Goal: Transaction & Acquisition: Purchase product/service

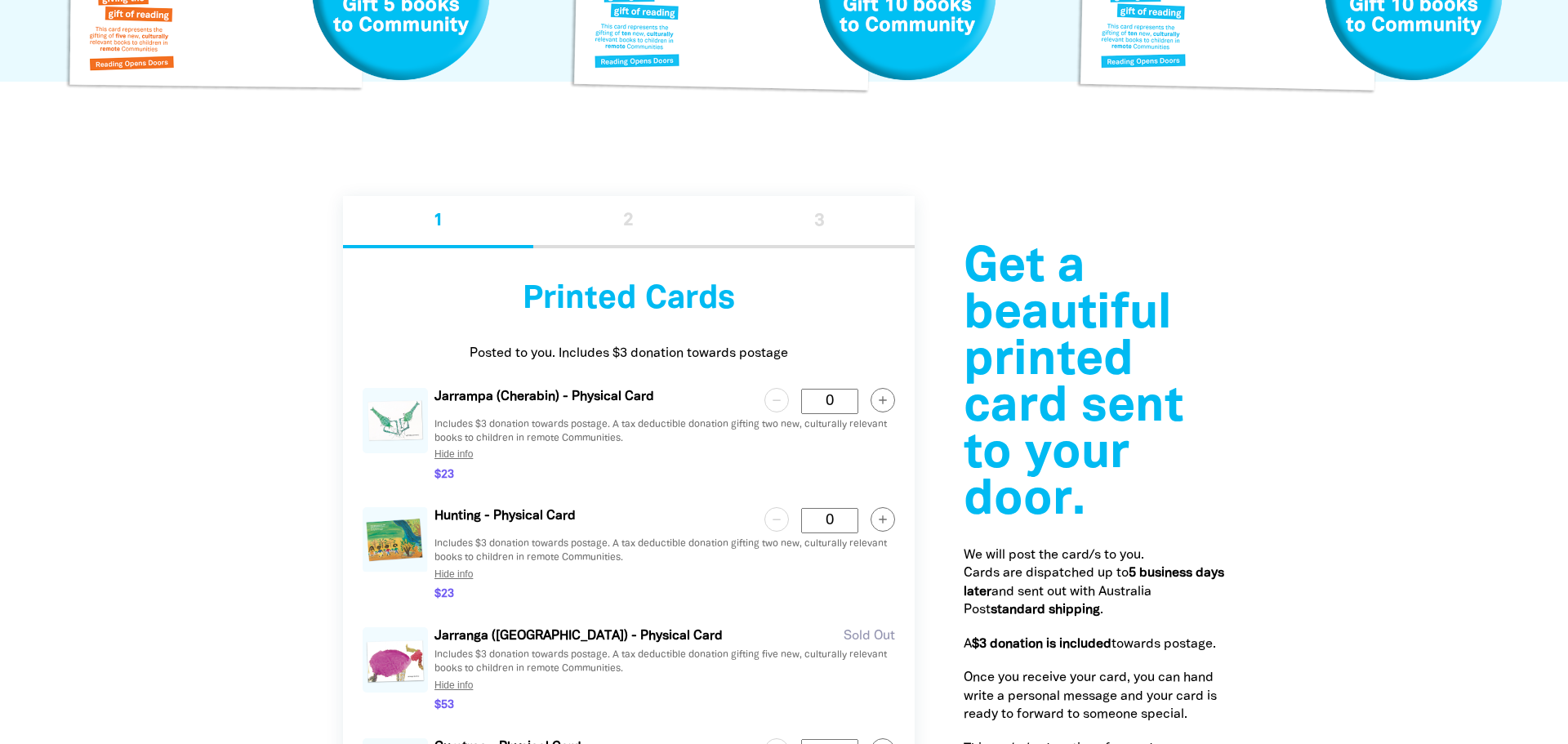
scroll to position [1913, 0]
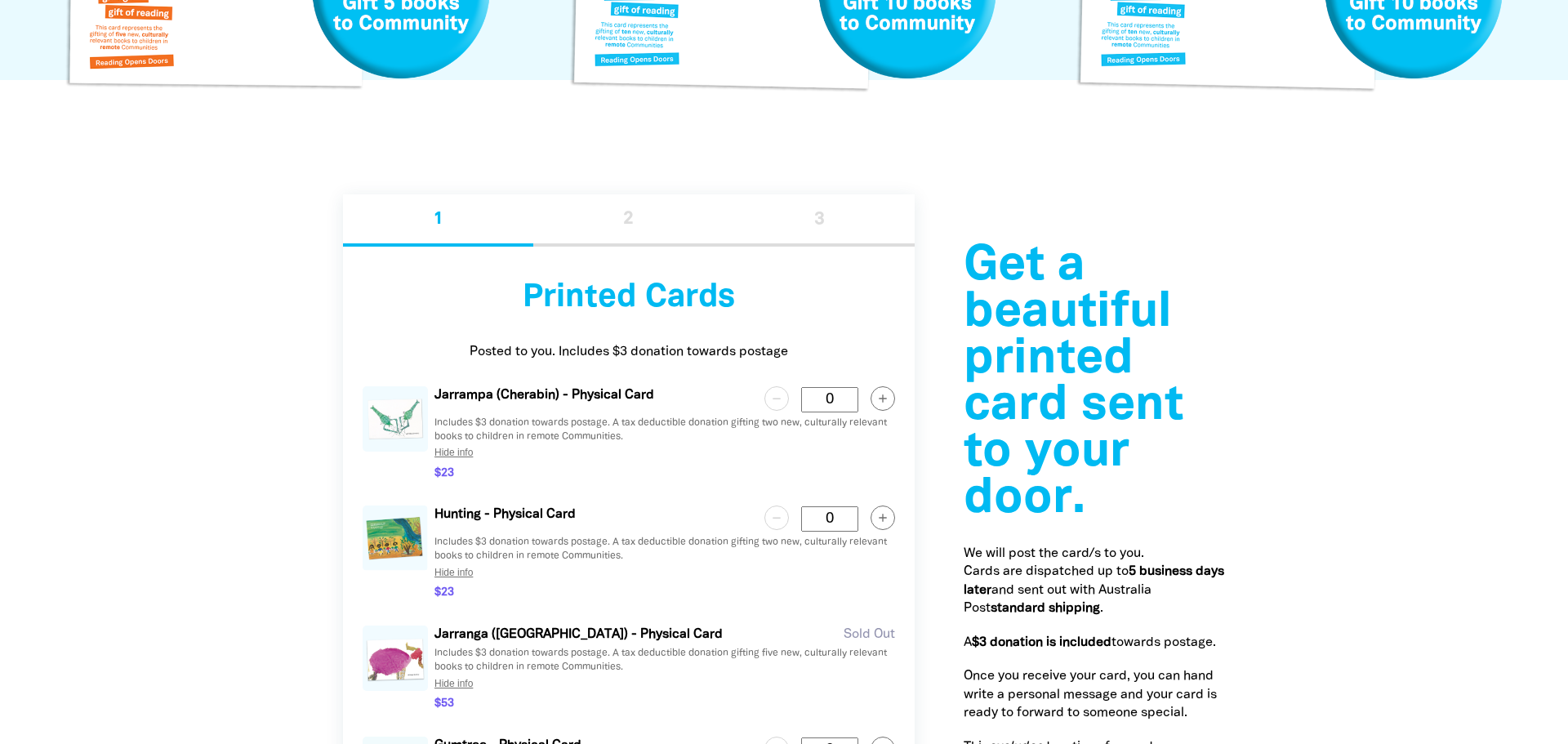
click at [879, 398] on icon "button" at bounding box center [882, 397] width 7 height 7
click at [783, 400] on circle "button" at bounding box center [777, 398] width 24 height 24
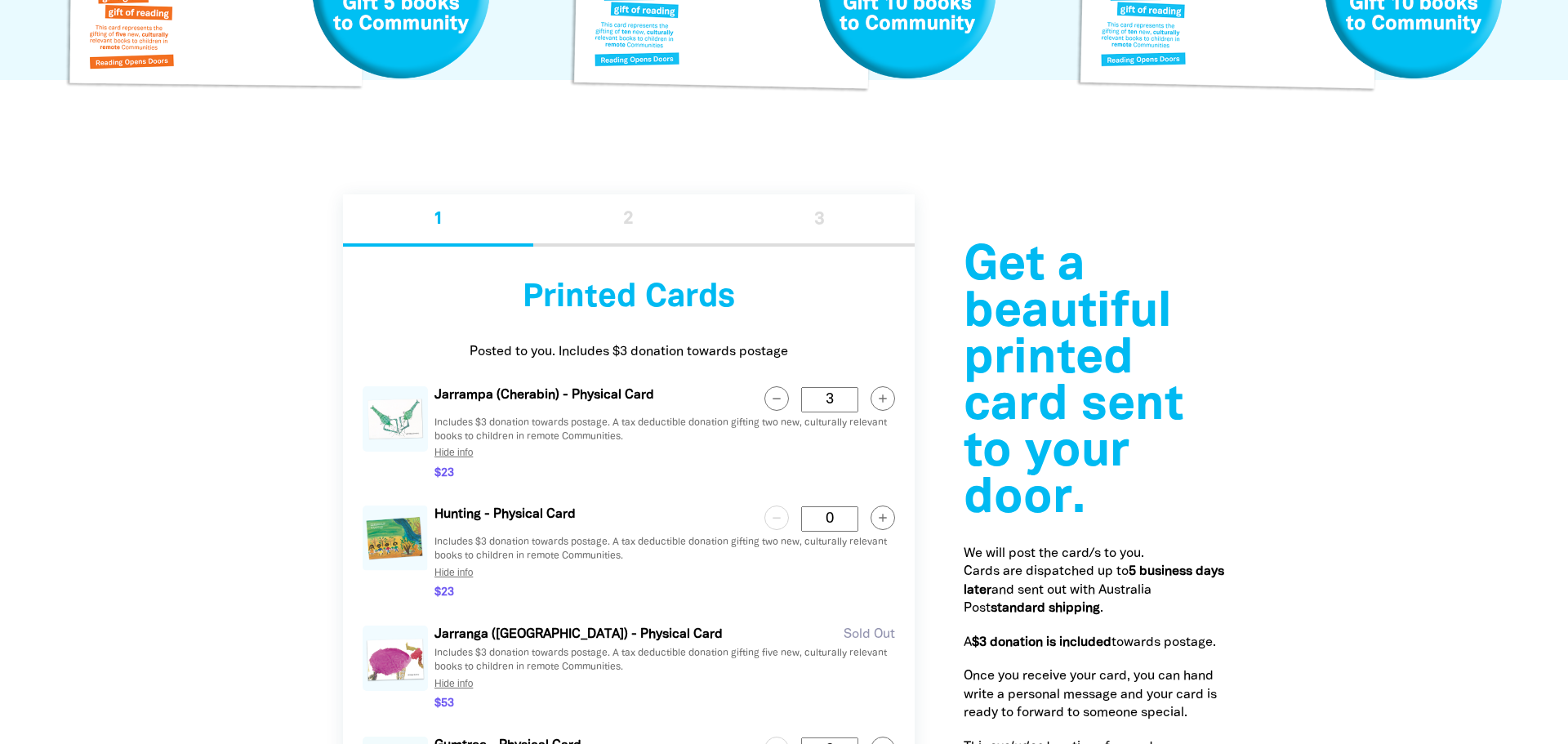
click at [783, 400] on circle "button" at bounding box center [777, 398] width 24 height 24
type Card "0"
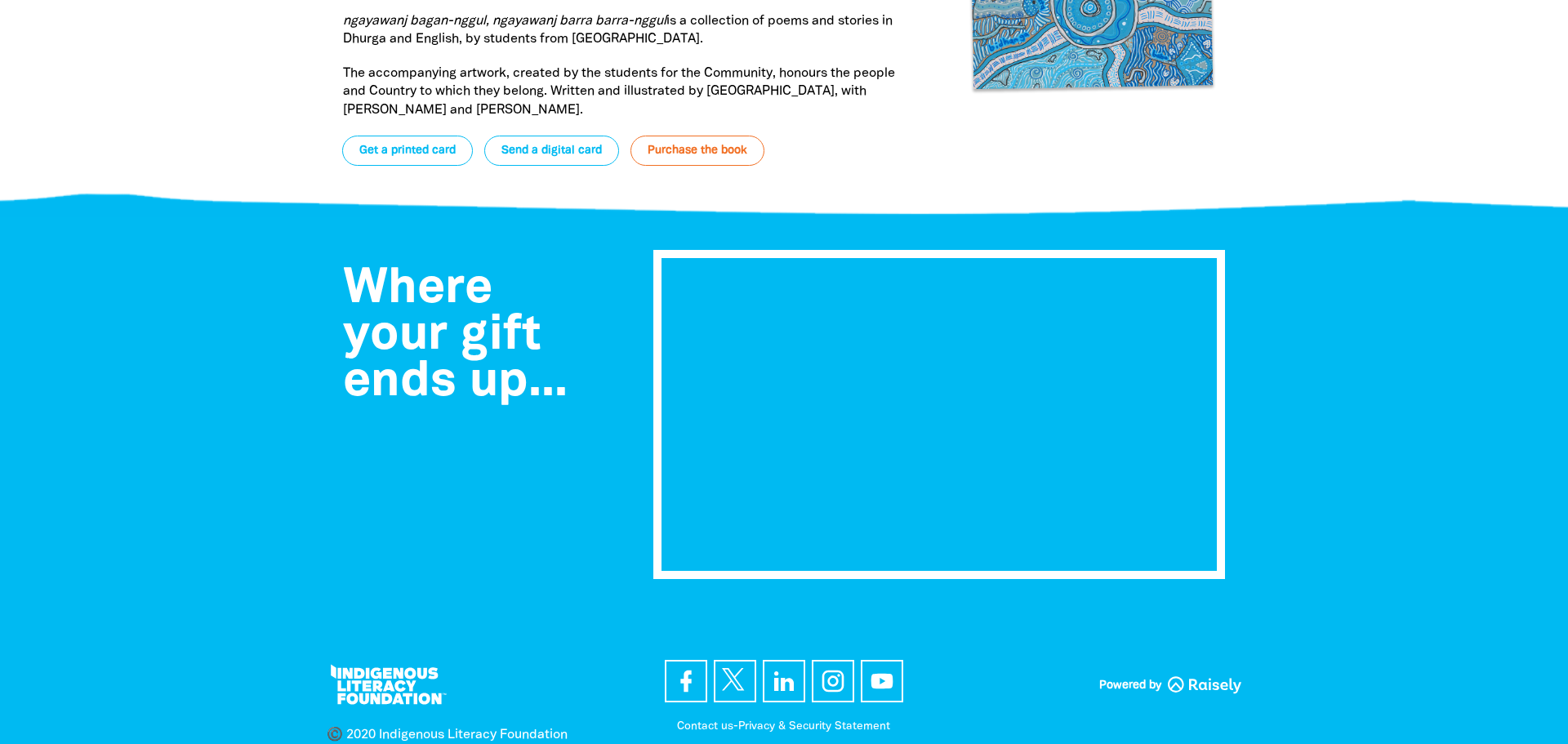
scroll to position [6336, 0]
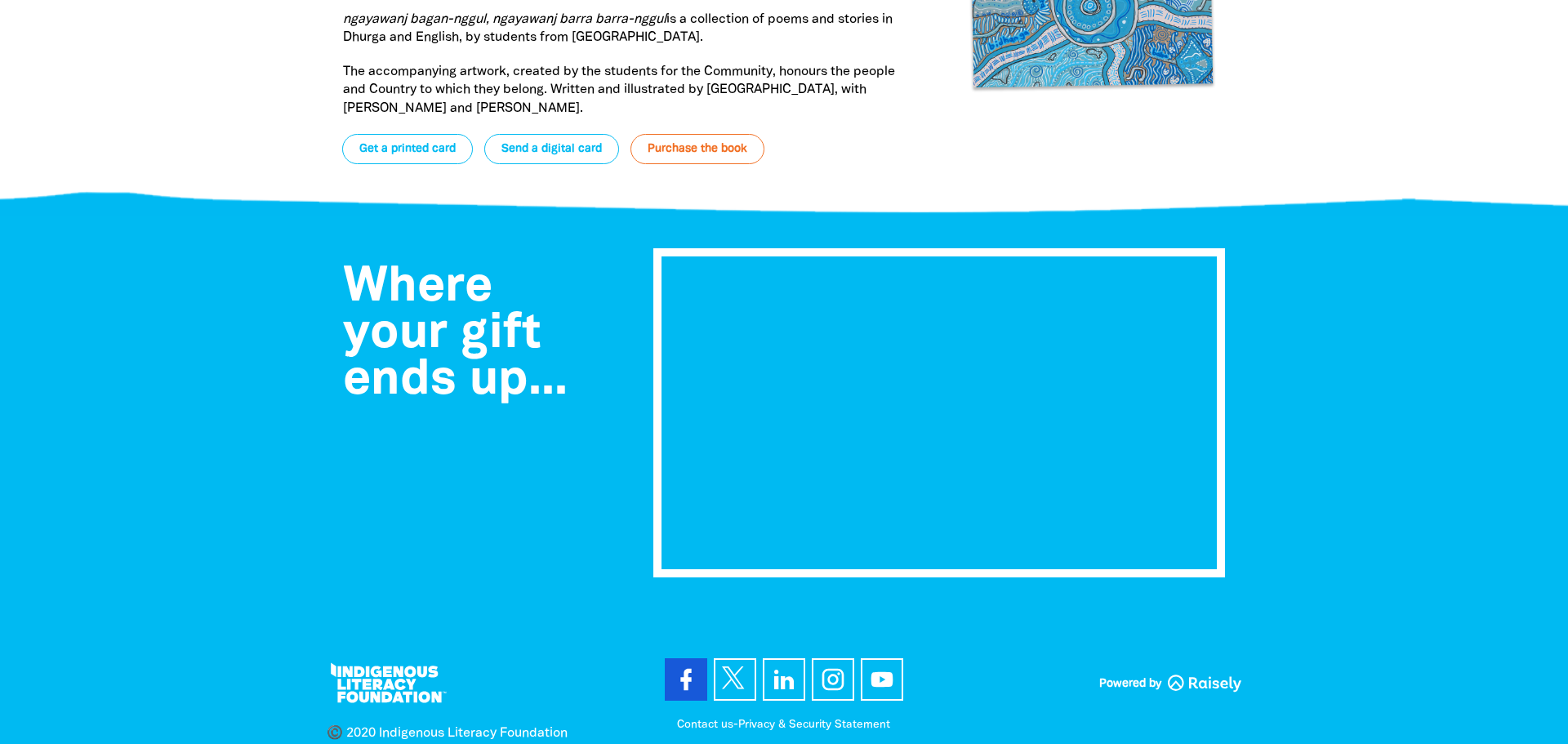
click at [680, 669] on icon at bounding box center [685, 679] width 11 height 22
click at [771, 667] on icon at bounding box center [784, 679] width 26 height 26
click at [830, 667] on icon at bounding box center [833, 679] width 26 height 26
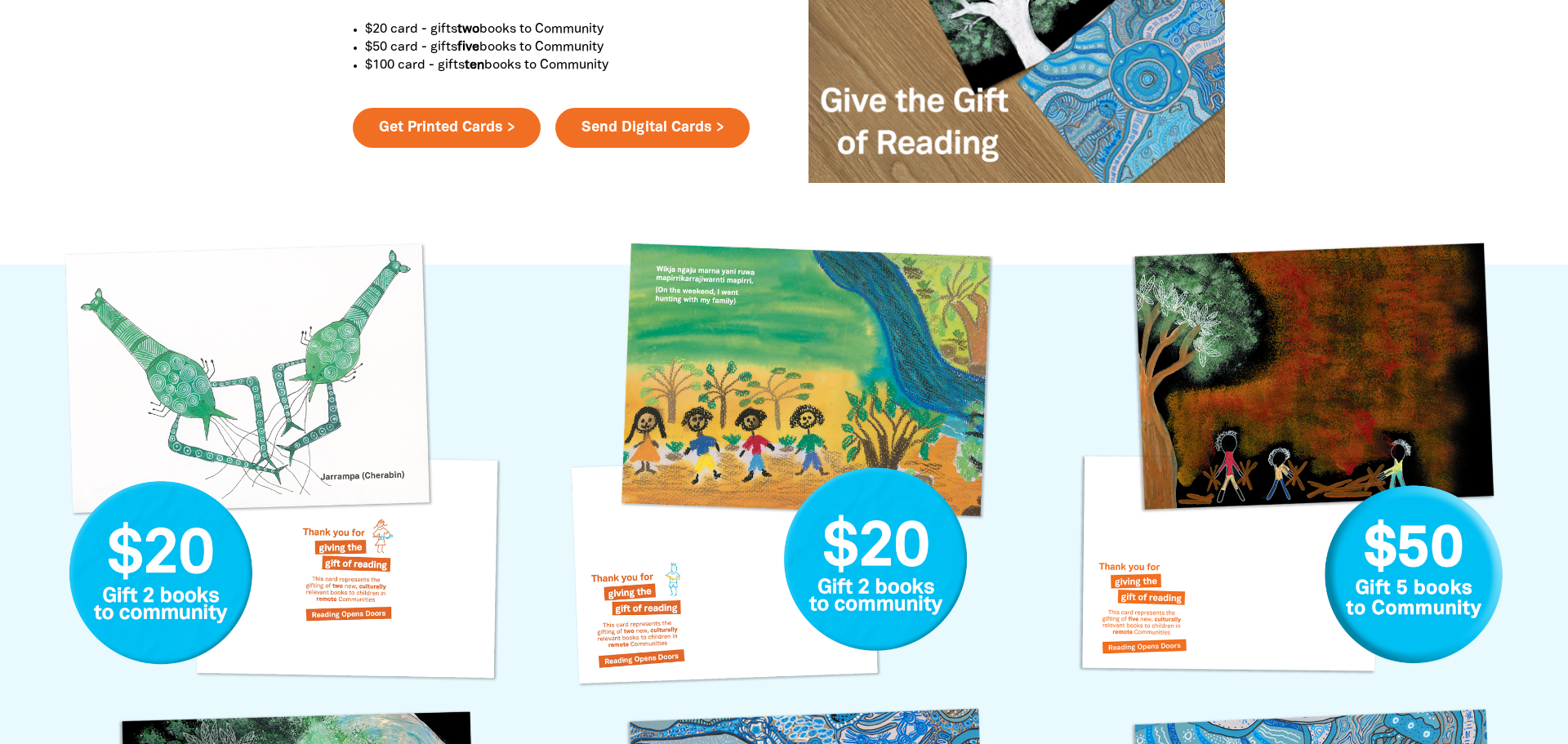
scroll to position [0, 0]
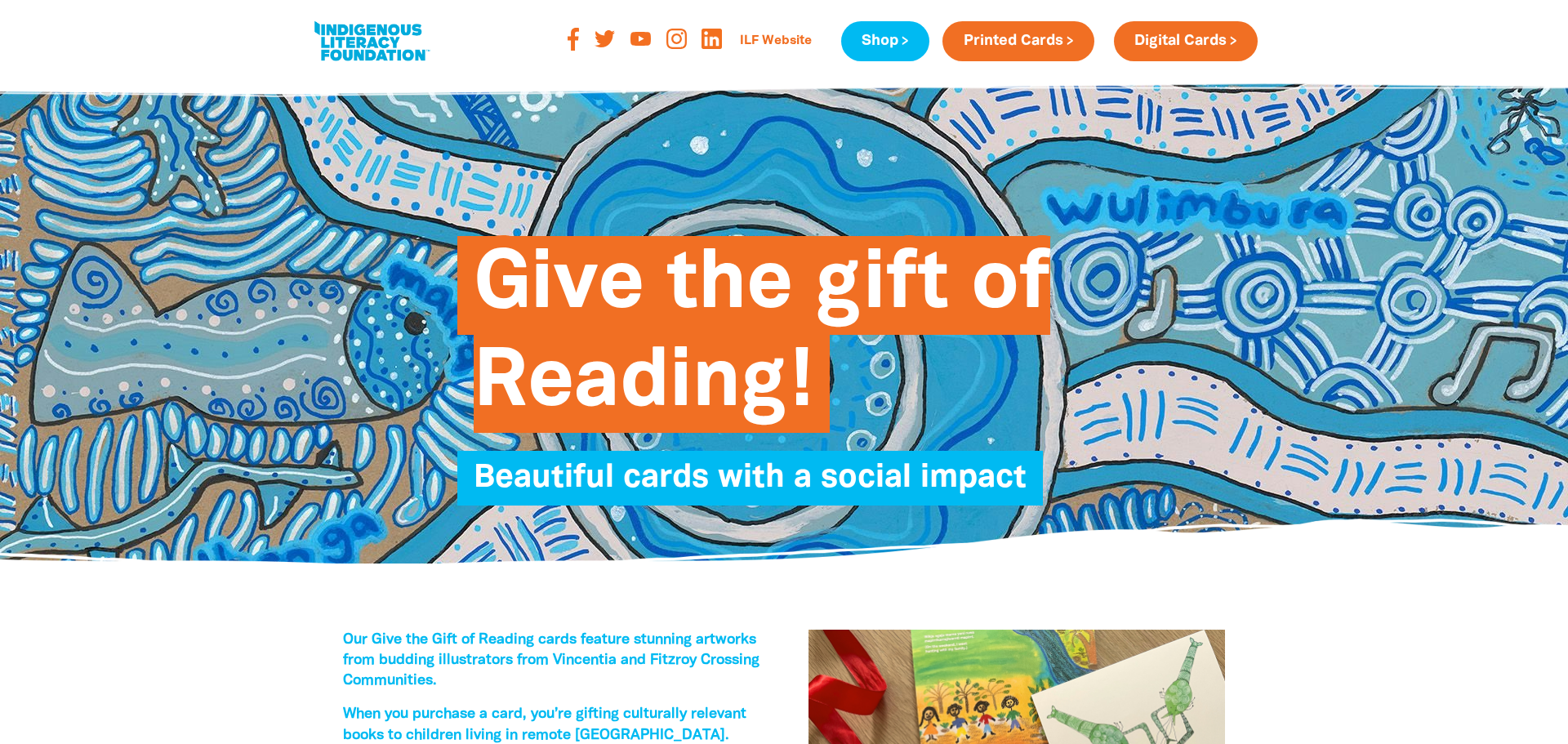
click at [347, 46] on link at bounding box center [371, 41] width 122 height 50
click at [390, 31] on link at bounding box center [371, 41] width 122 height 50
click at [387, 31] on link at bounding box center [371, 41] width 122 height 50
